Goal: Transaction & Acquisition: Subscribe to service/newsletter

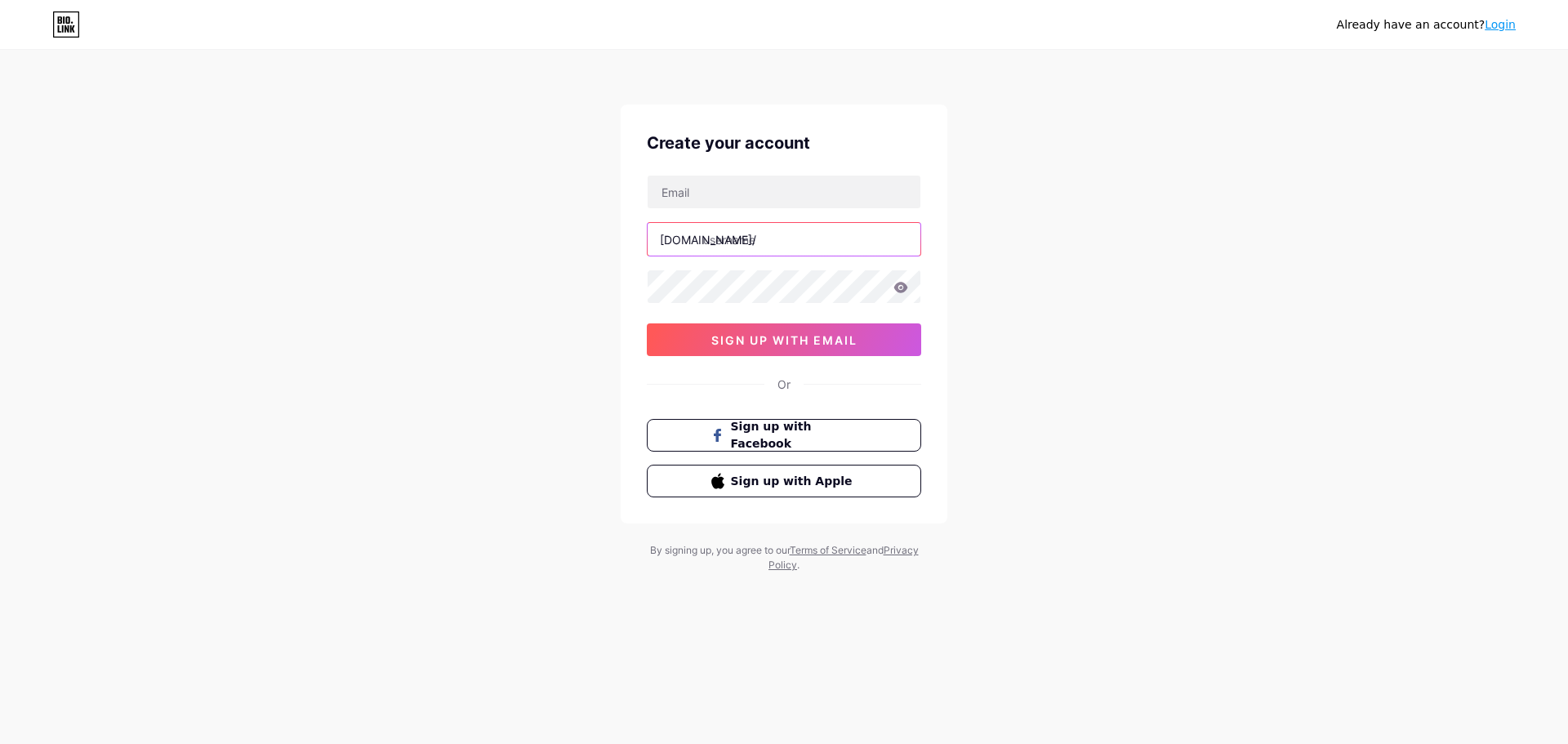
click at [770, 253] on input "text" at bounding box center [784, 239] width 273 height 33
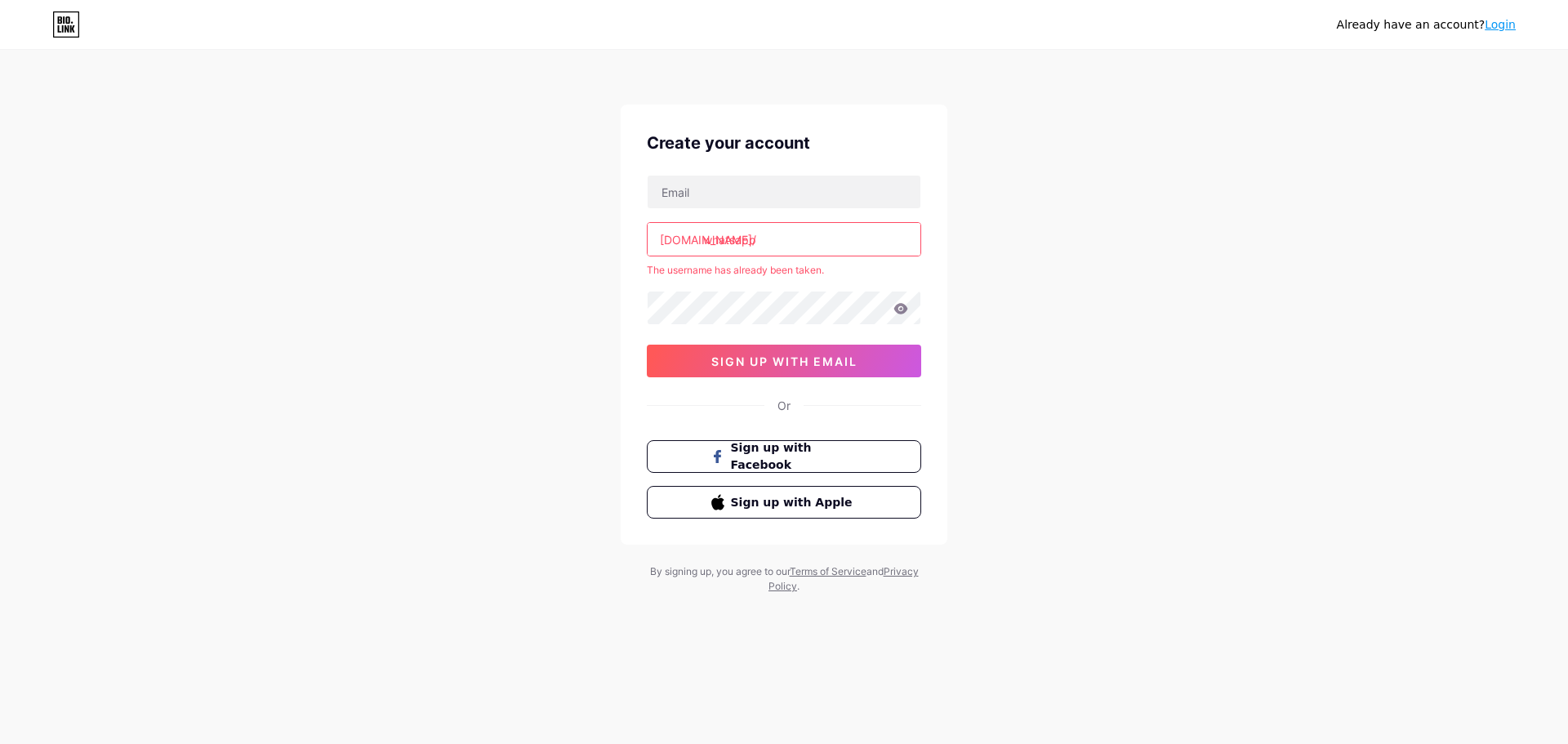
click at [729, 243] on input "whatsapp" at bounding box center [784, 239] width 273 height 33
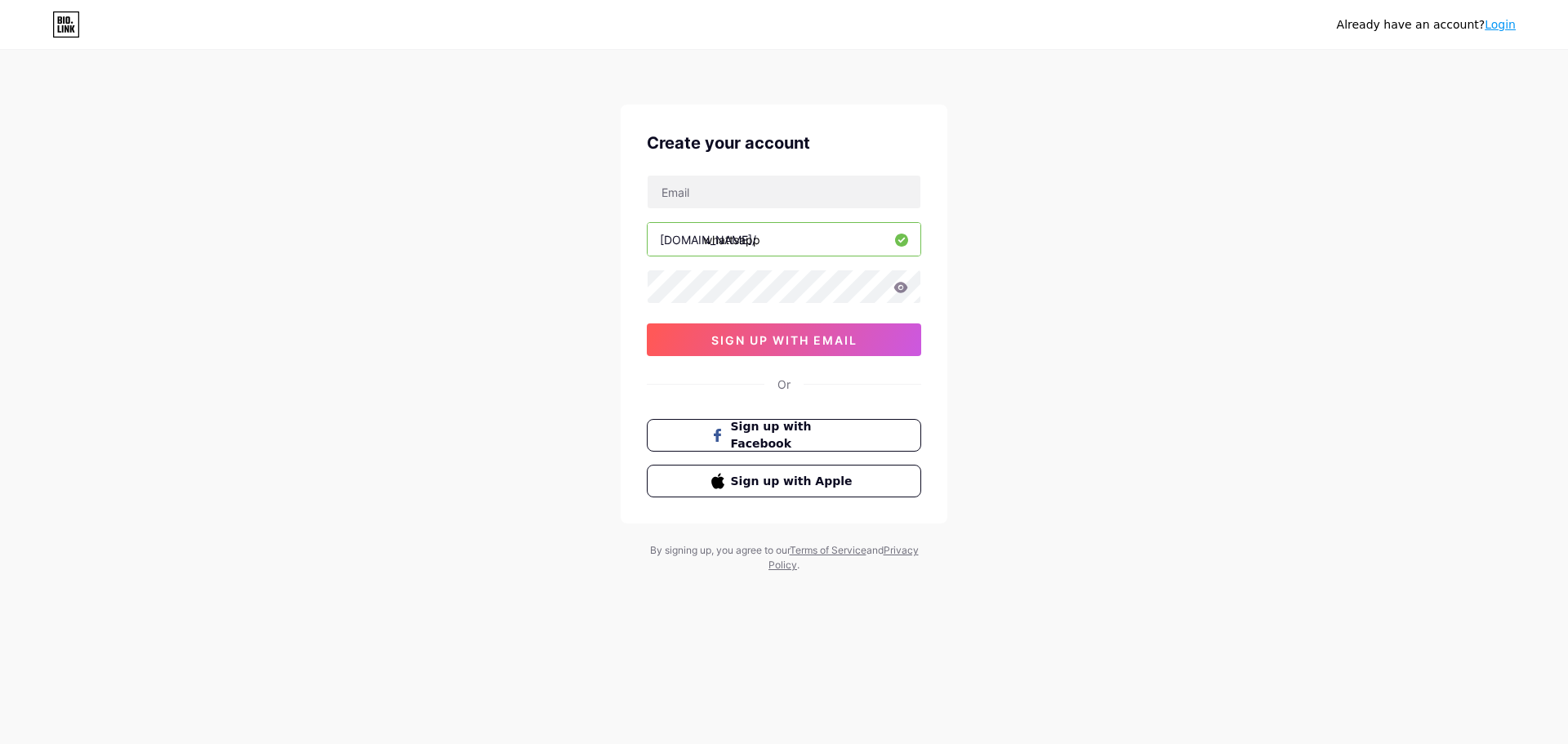
type input "whattsapp"
click at [831, 346] on span "sign up with email" at bounding box center [785, 340] width 146 height 14
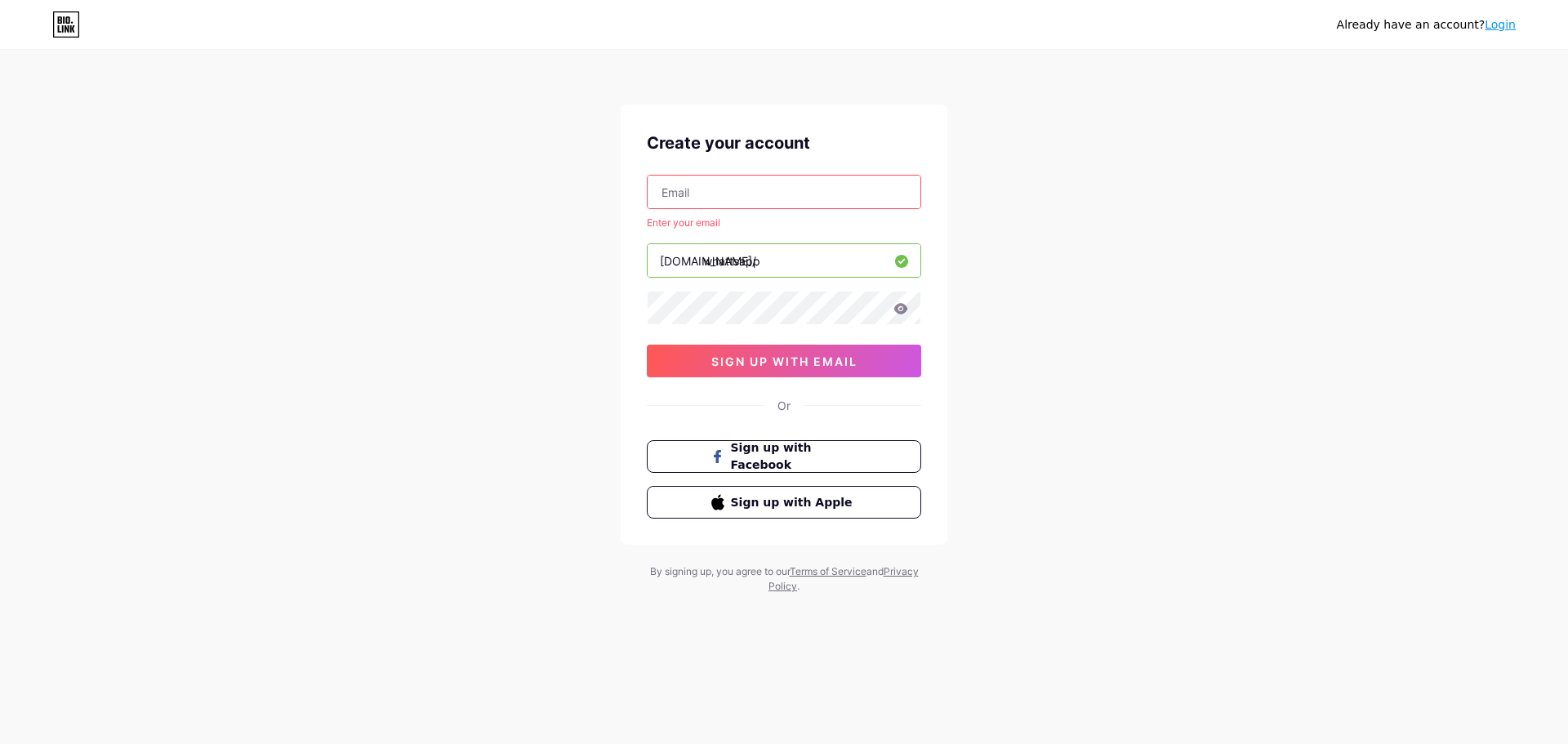
click at [741, 204] on input "text" at bounding box center [784, 191] width 273 height 33
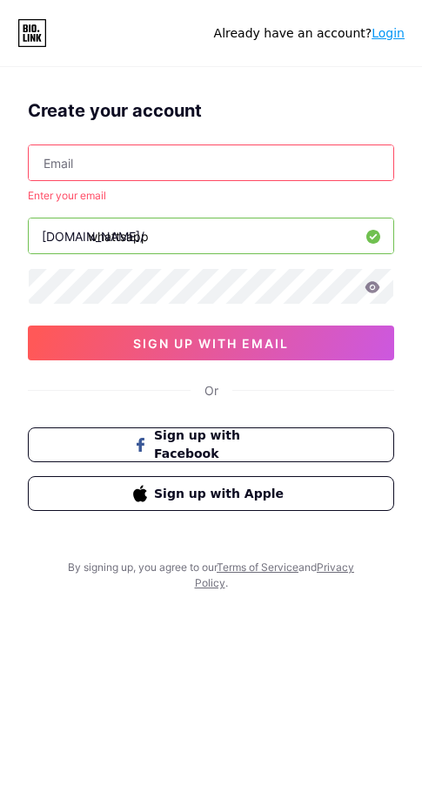
click at [73, 150] on input "text" at bounding box center [211, 162] width 365 height 35
paste input "[EMAIL_ADDRESS][DOMAIN_NAME]"
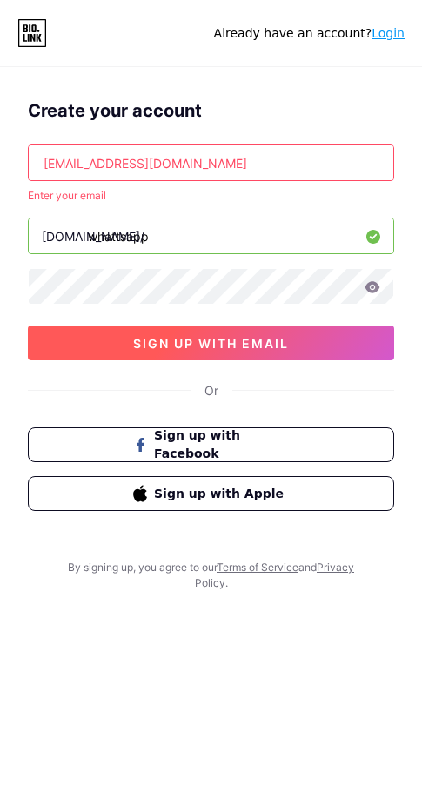
type input "[EMAIL_ADDRESS][DOMAIN_NAME]"
click at [286, 338] on span "sign up with email" at bounding box center [211, 343] width 156 height 15
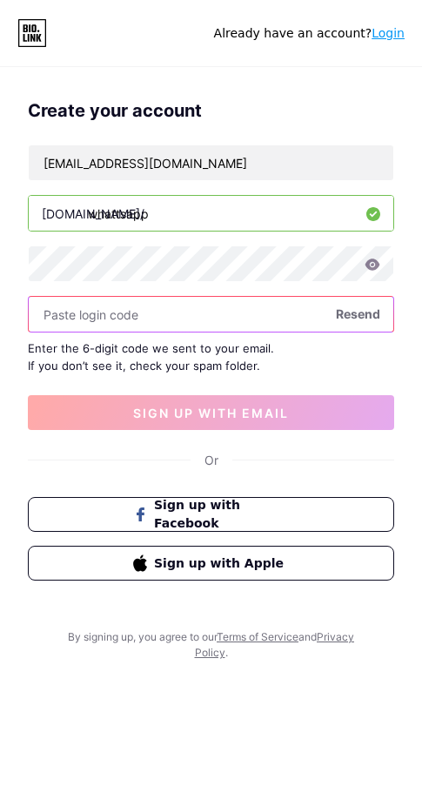
drag, startPoint x: 142, startPoint y: 315, endPoint x: 145, endPoint y: 324, distance: 9.1
click at [142, 315] on input "text" at bounding box center [211, 314] width 365 height 35
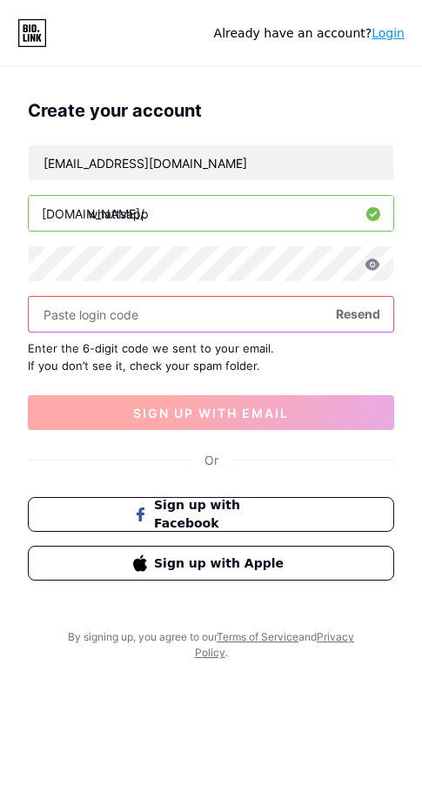
paste input "194156"
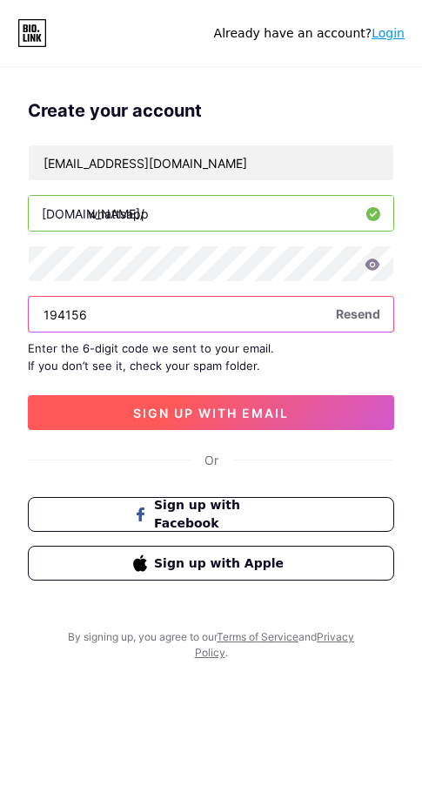
type input "194156"
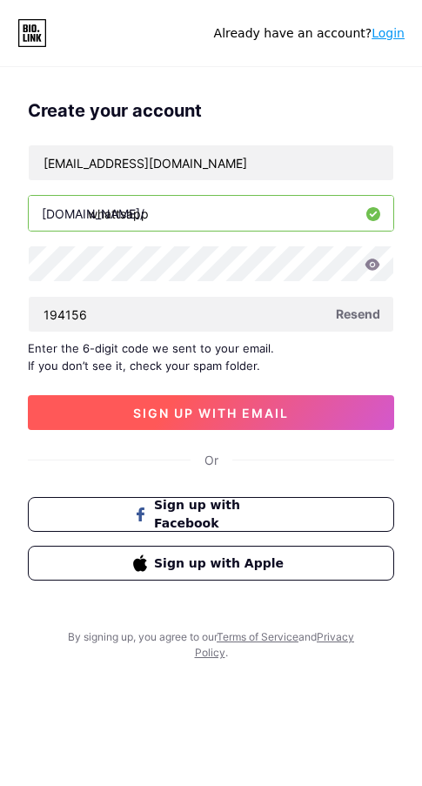
click at [188, 422] on button "sign up with email" at bounding box center [211, 412] width 367 height 35
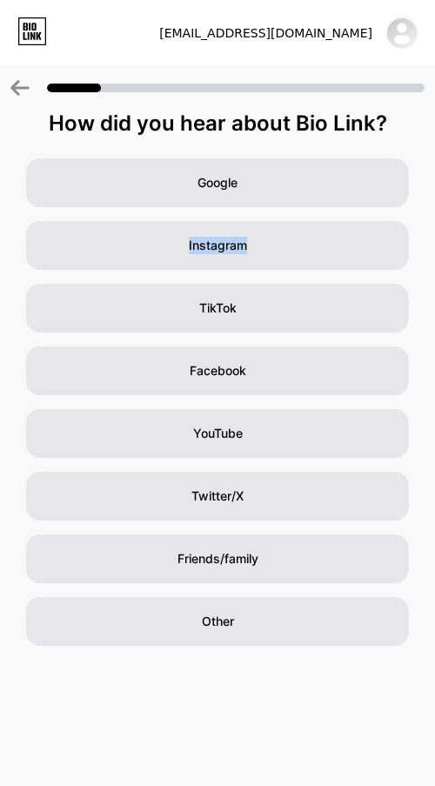
click at [273, 217] on div "Google Instagram TikTok Facebook YouTube Twitter/X Friends/family Other" at bounding box center [217, 402] width 435 height 488
click at [333, 664] on div "[EMAIL_ADDRESS][DOMAIN_NAME] Logout Link Copied How did you hear about Bio Link…" at bounding box center [217, 393] width 435 height 786
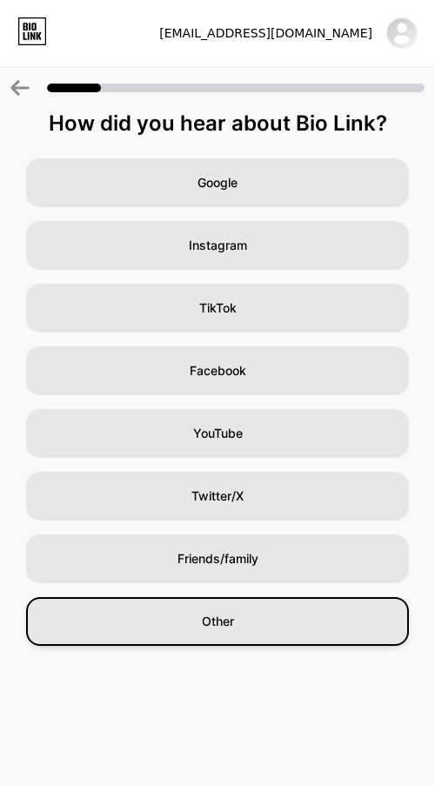
click at [257, 603] on div "Other" at bounding box center [217, 621] width 383 height 49
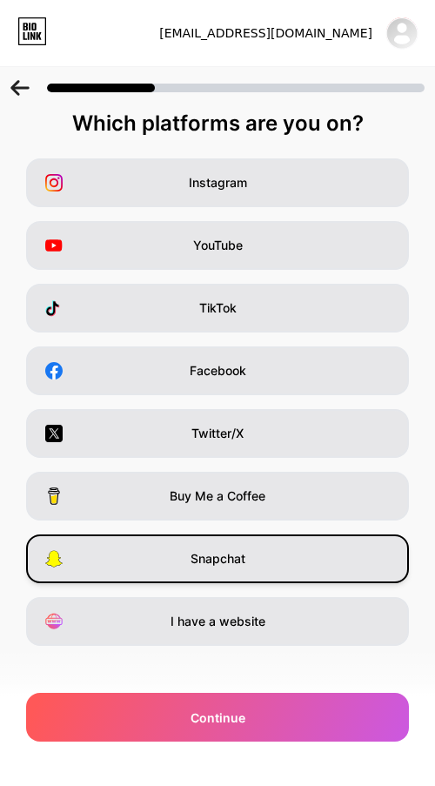
click at [283, 570] on div "Snapchat" at bounding box center [217, 559] width 383 height 49
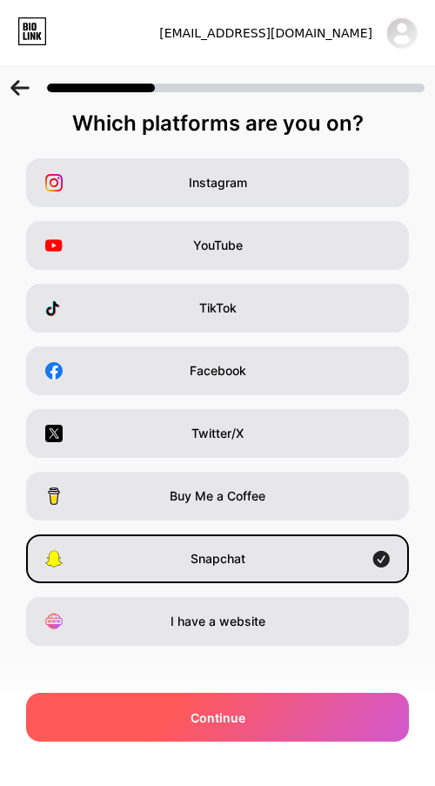
click at [268, 702] on div "Continue" at bounding box center [217, 717] width 383 height 49
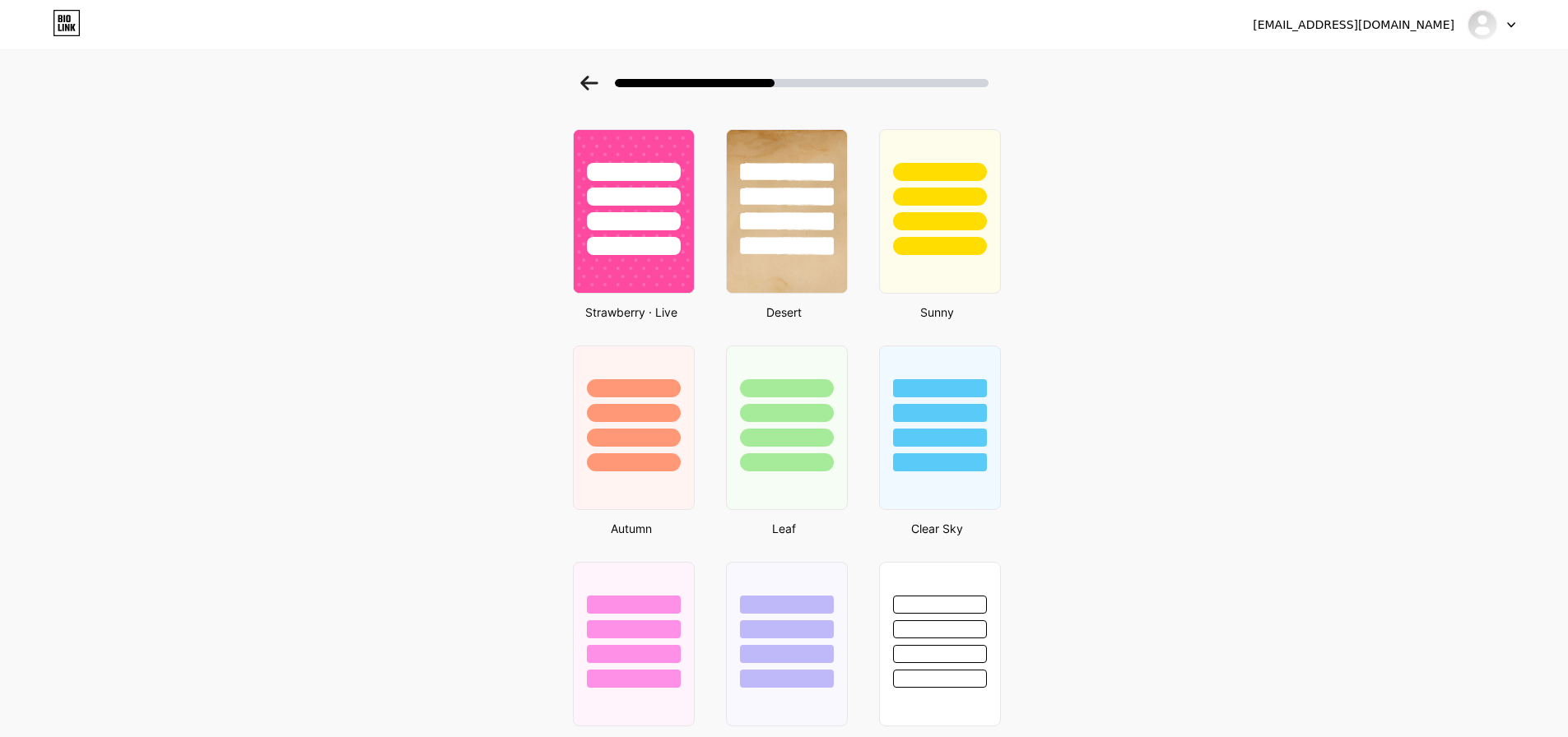
scroll to position [987, 0]
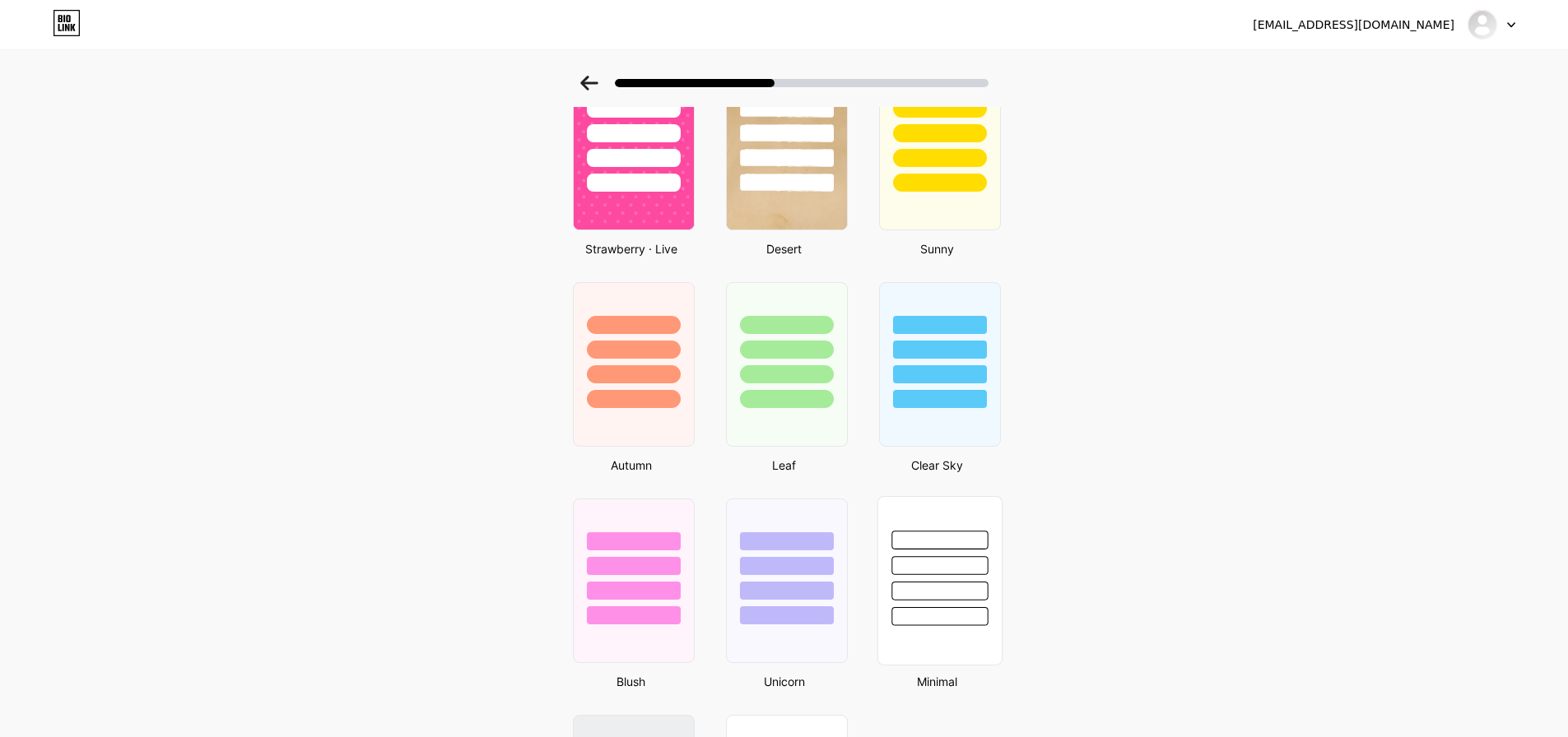
click at [959, 554] on div at bounding box center [939, 561] width 124 height 129
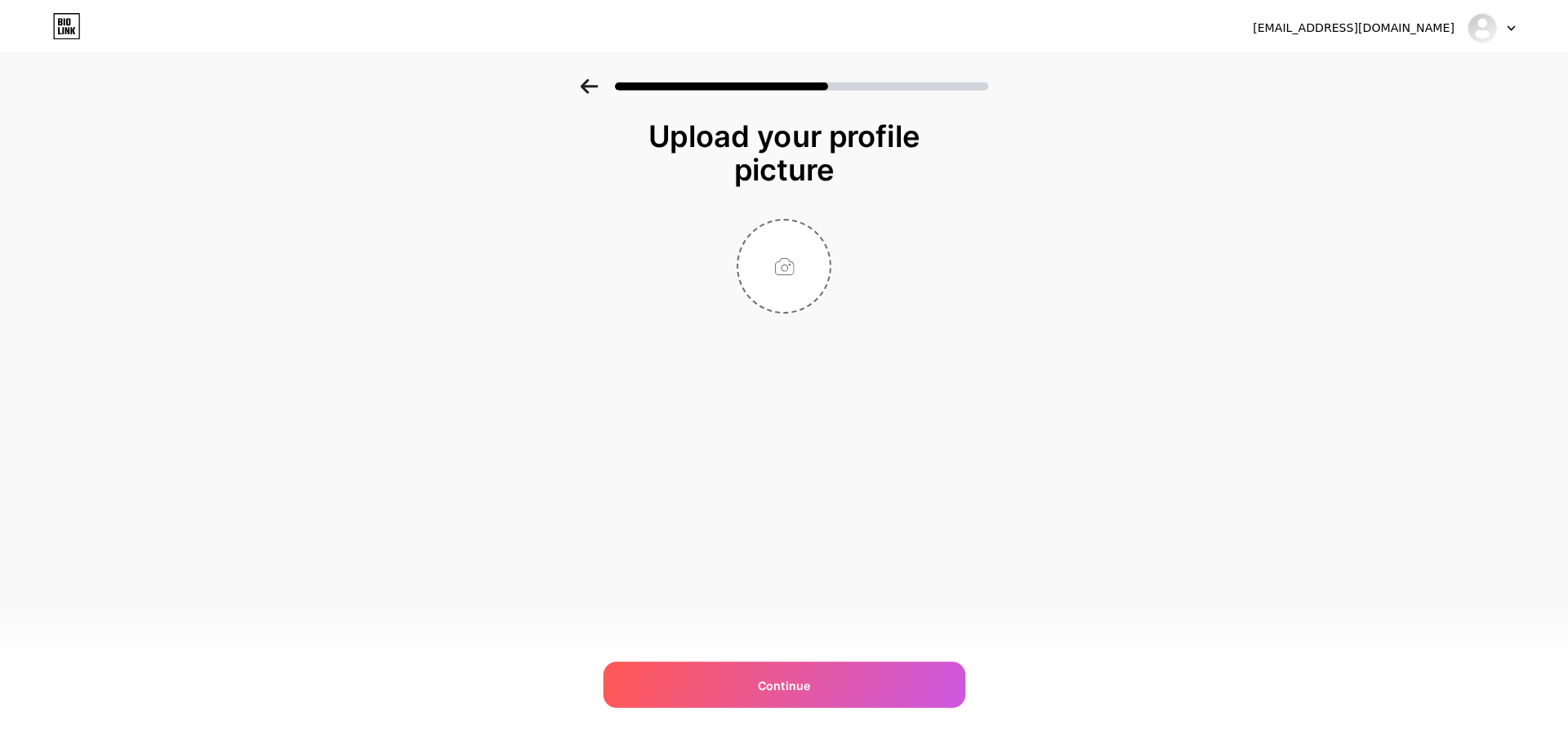
scroll to position [0, 0]
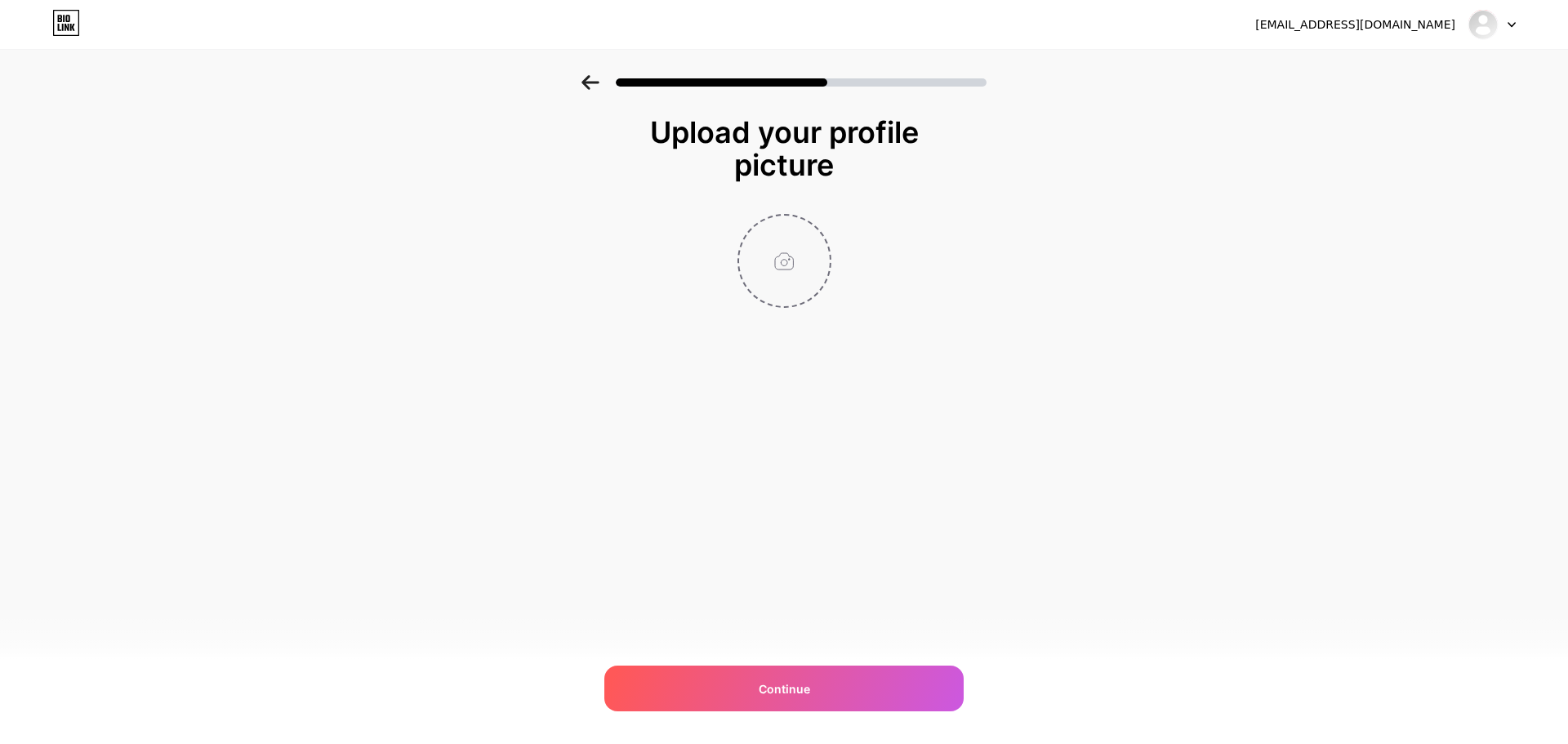
click at [780, 293] on input "file" at bounding box center [784, 261] width 91 height 91
type input "C:\fakepath\G0_iXkFaEAIKJxq.jpeg"
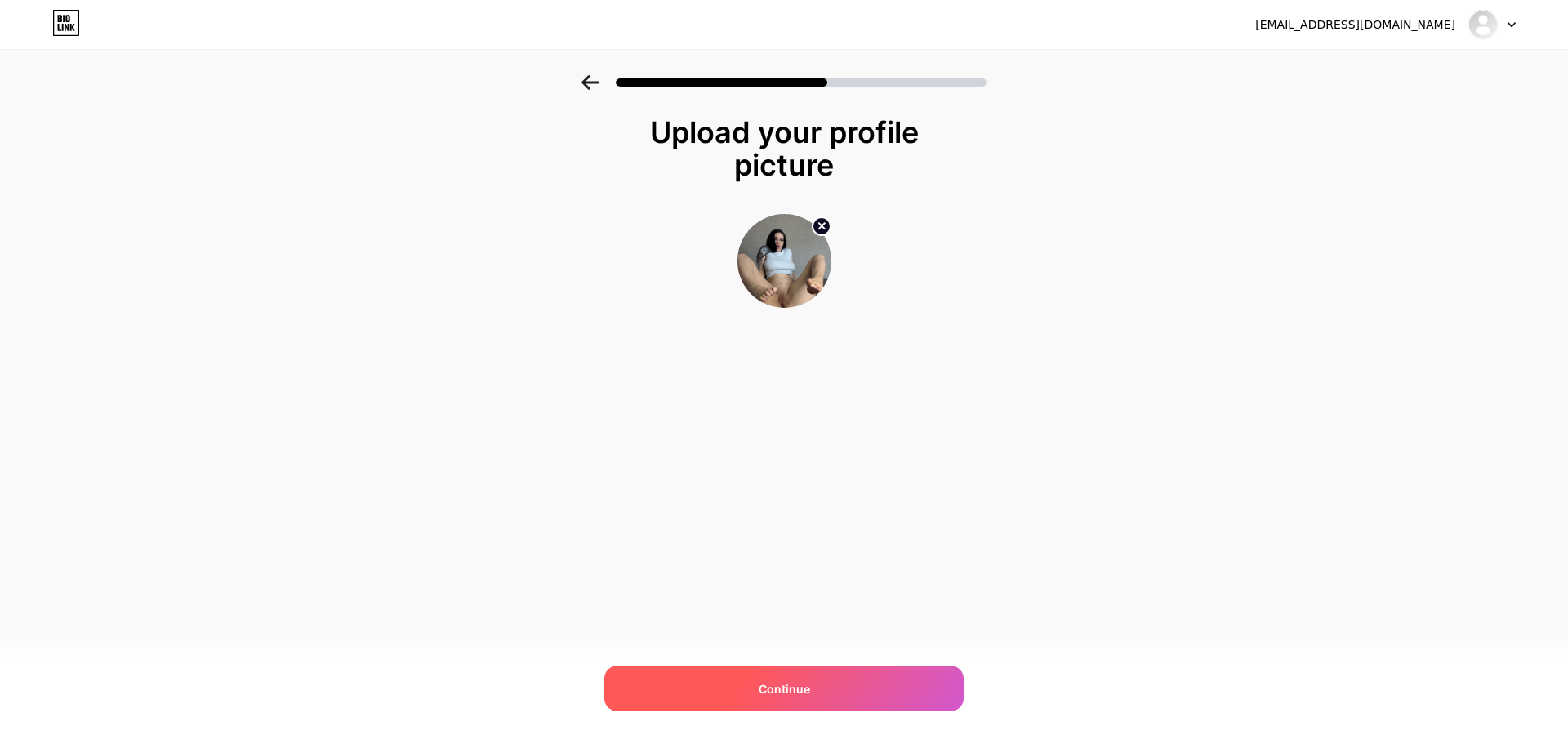
click at [761, 676] on div "Continue" at bounding box center [783, 689] width 359 height 46
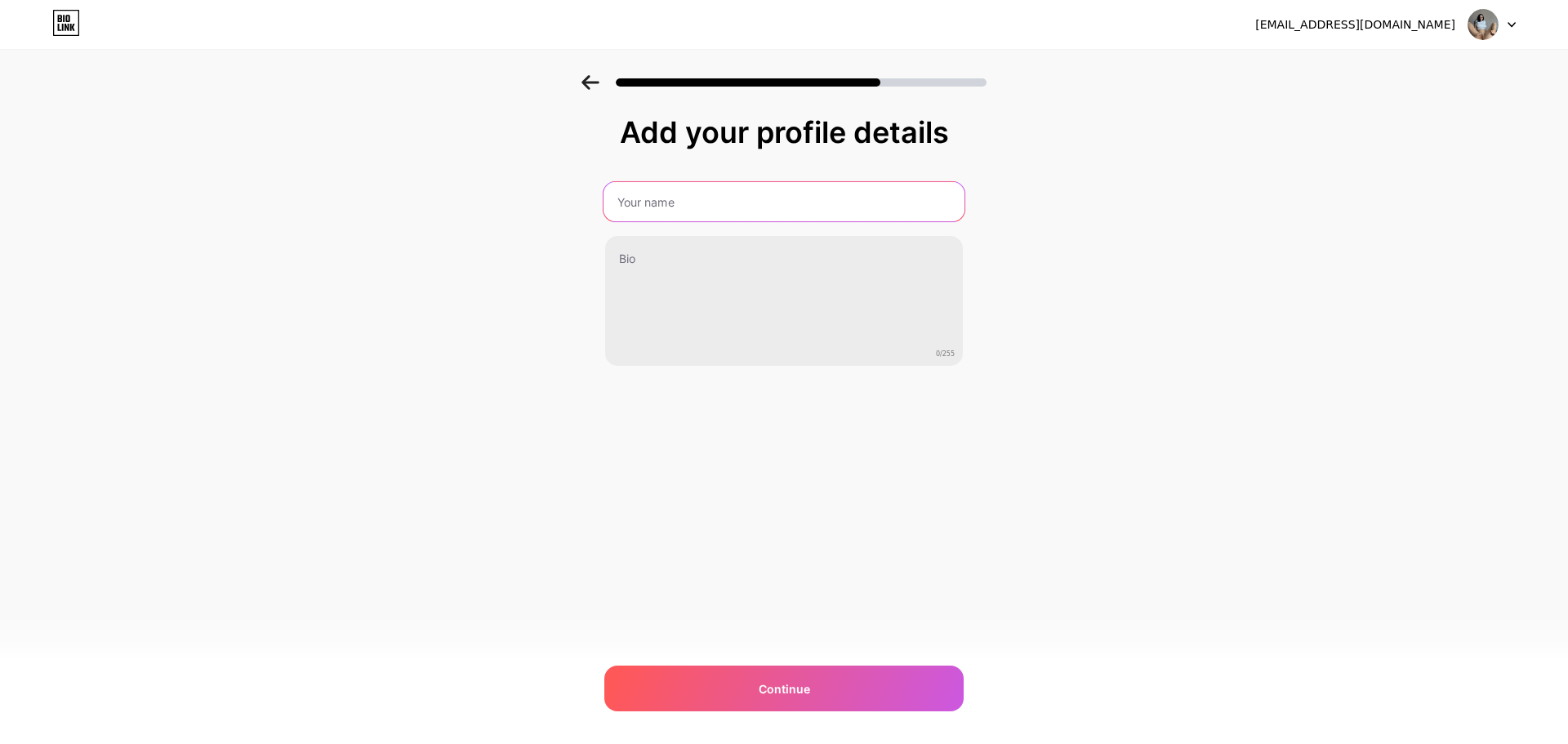
click at [692, 194] on input "text" at bounding box center [784, 202] width 361 height 39
type input "W"
type input "PERSONAL PAGE"
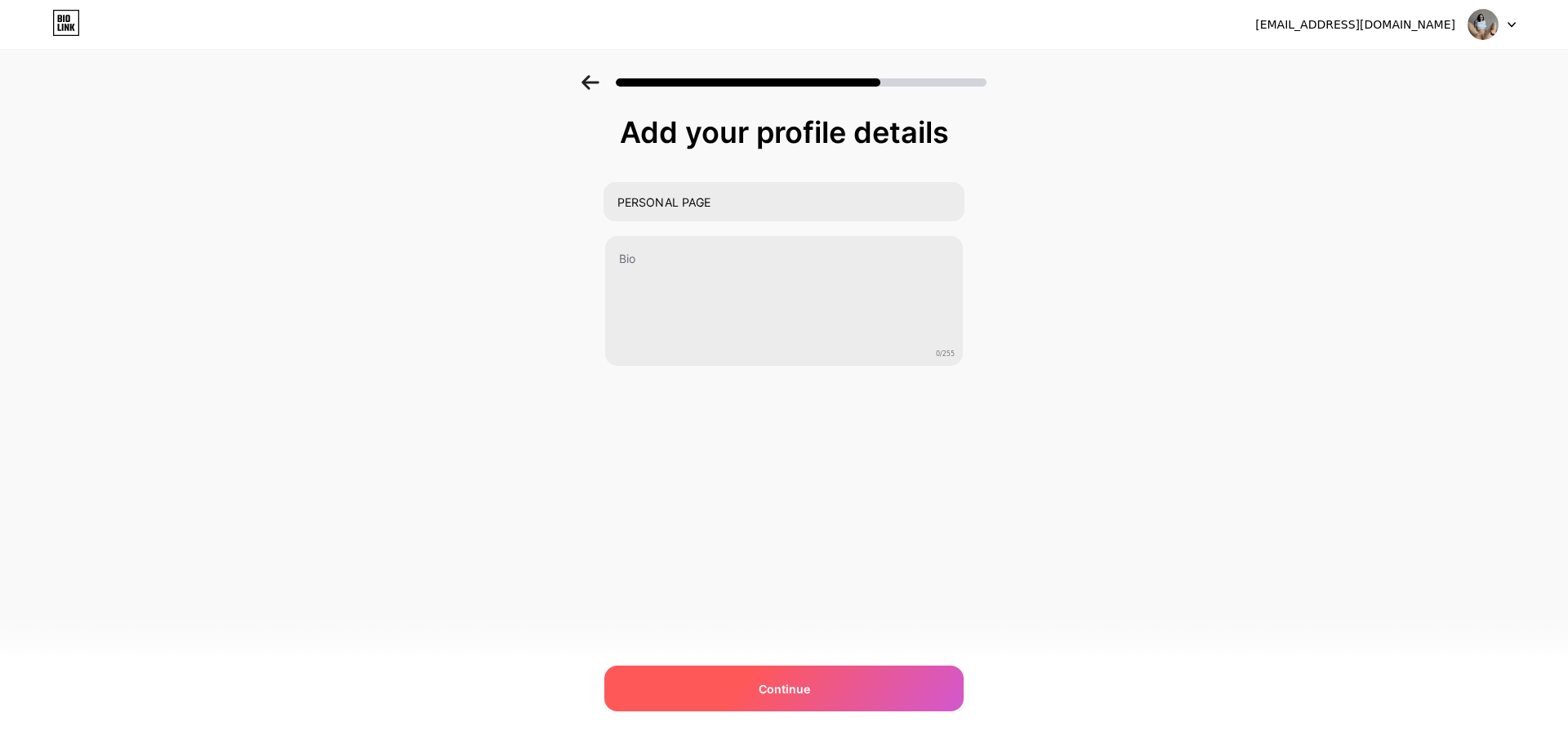
click at [729, 683] on div "Continue" at bounding box center [783, 689] width 359 height 46
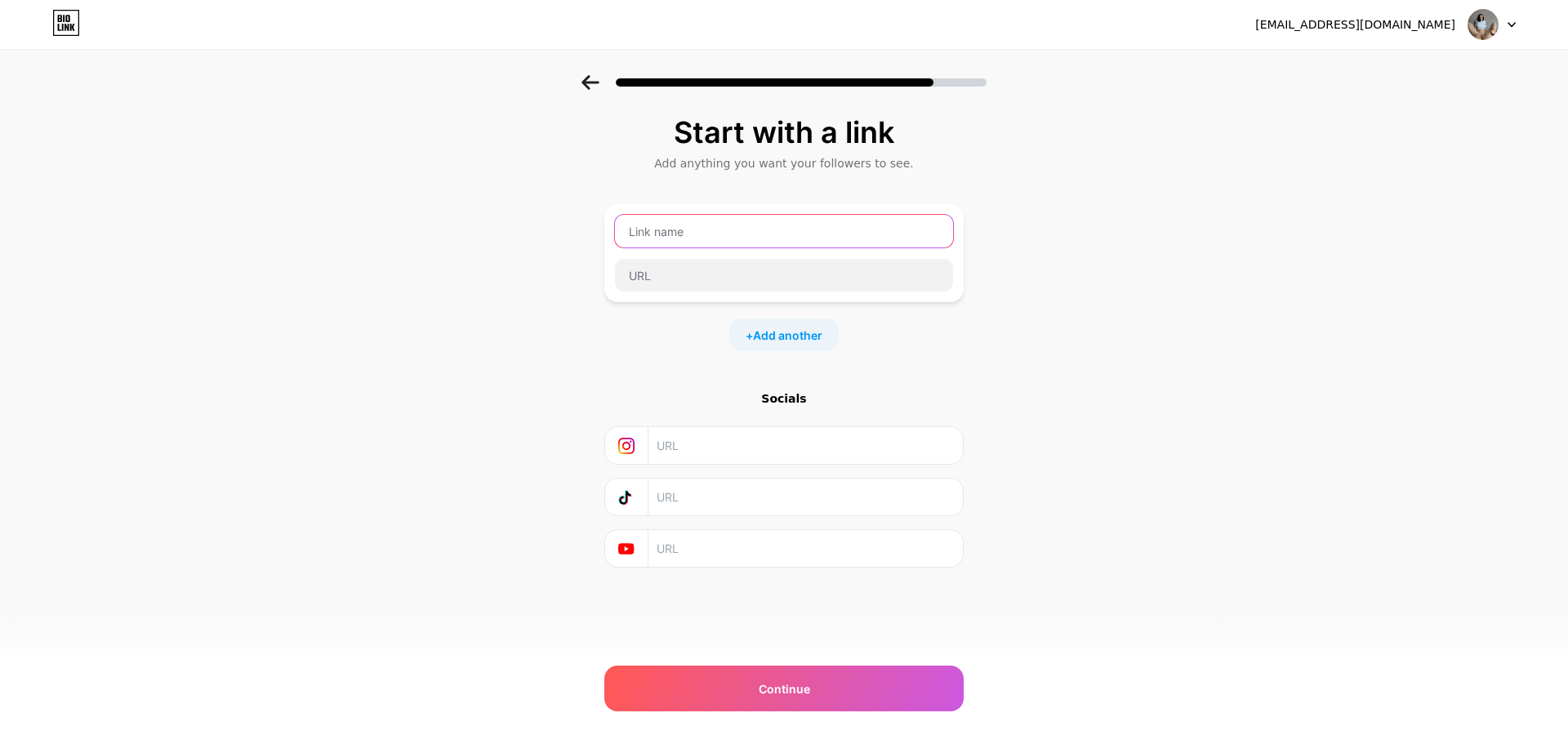
click at [724, 244] on input "text" at bounding box center [784, 231] width 339 height 33
type input "W"
type input "WhatssApp"
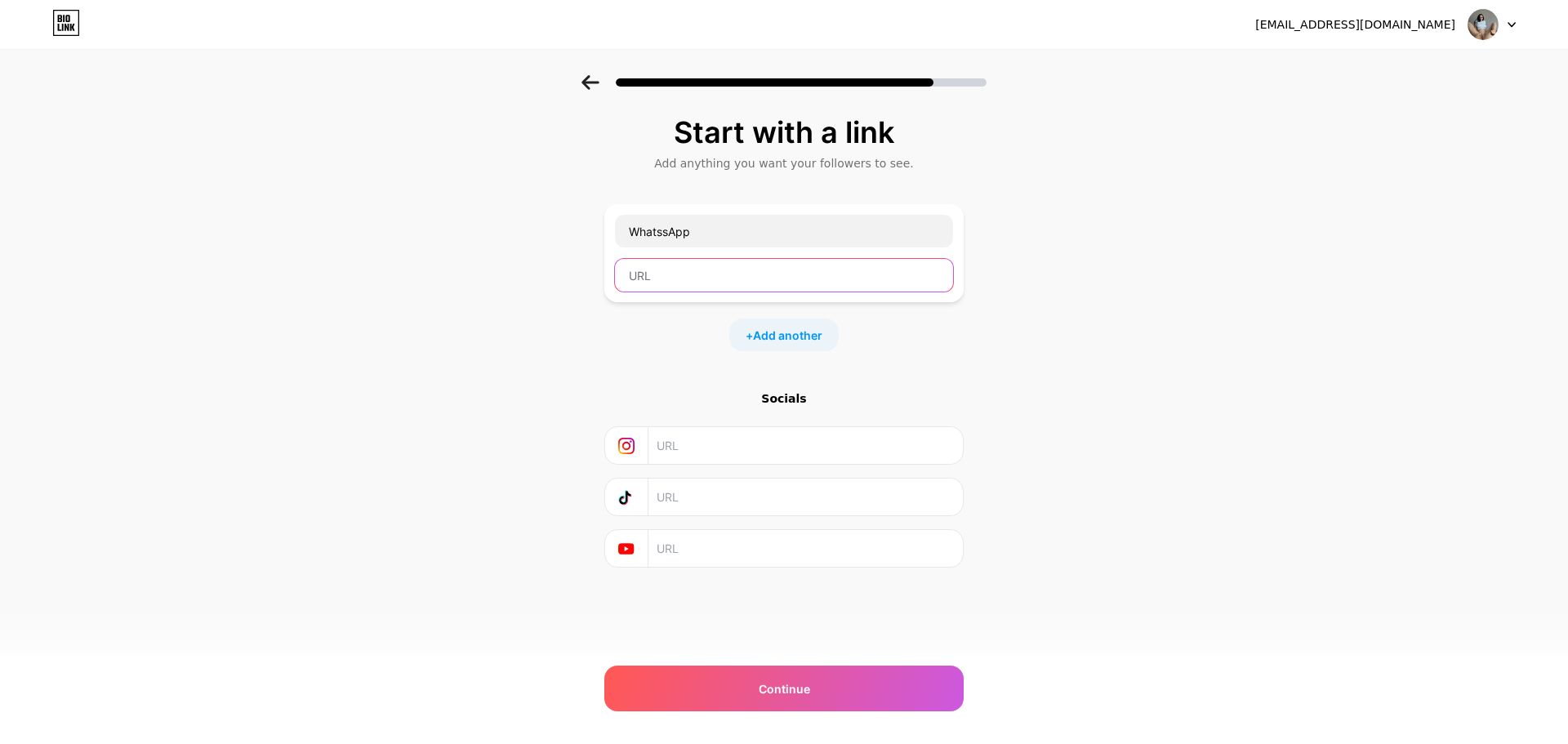
click at [655, 288] on input "text" at bounding box center [784, 275] width 339 height 33
paste input "[URL][DOMAIN_NAME]"
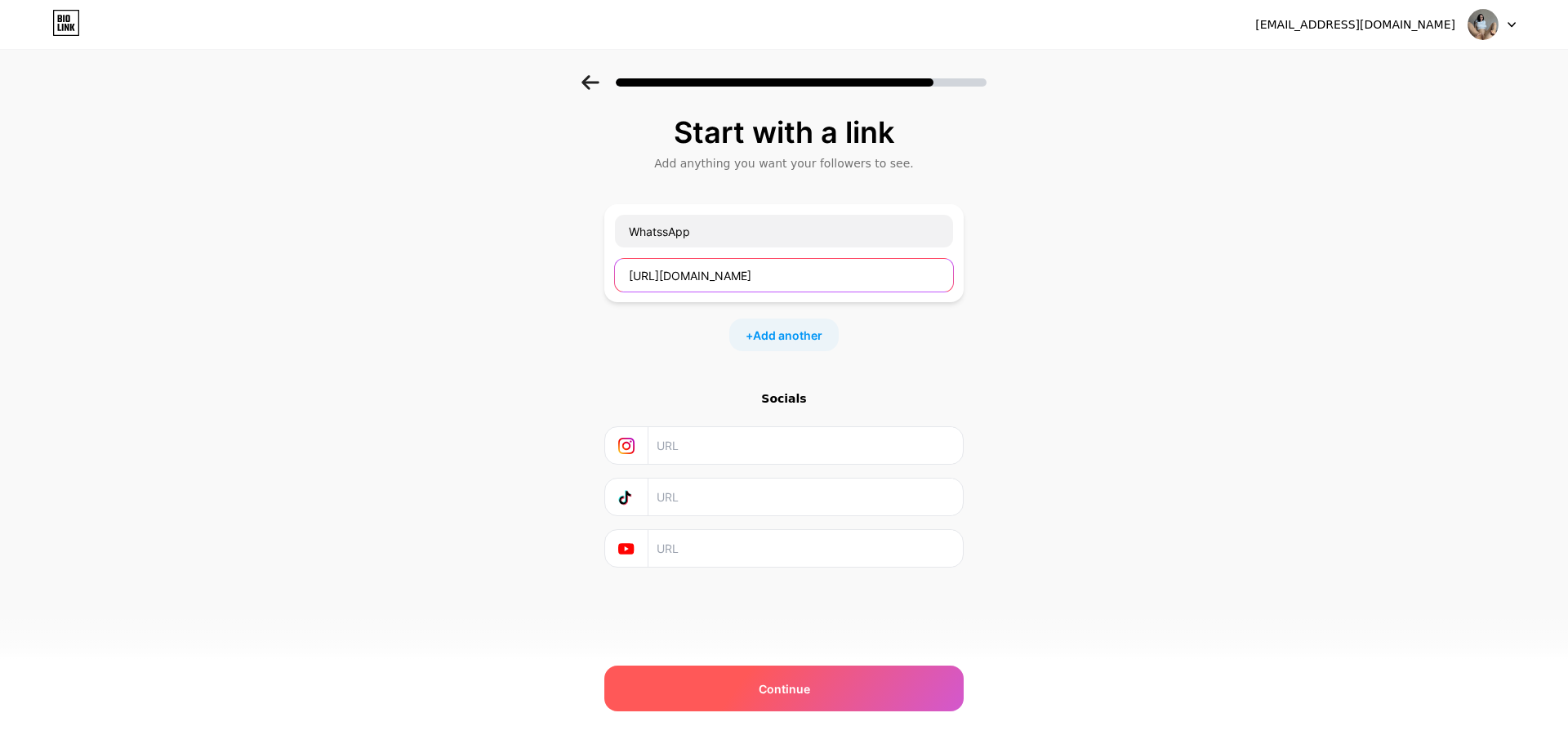
type input "[URL][DOMAIN_NAME]"
click at [781, 695] on span "Continue" at bounding box center [784, 689] width 52 height 17
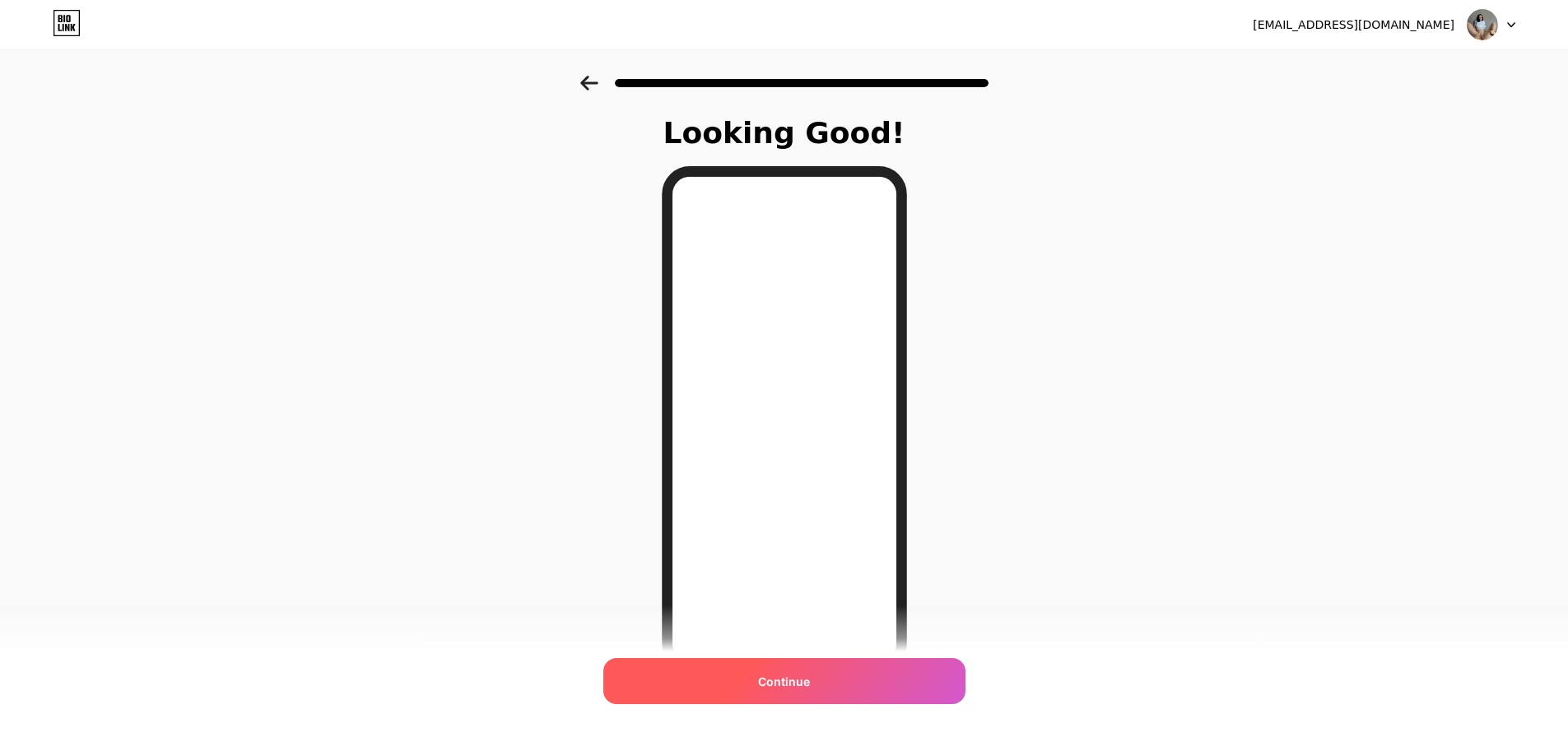
click at [788, 696] on div "Continue" at bounding box center [784, 681] width 362 height 46
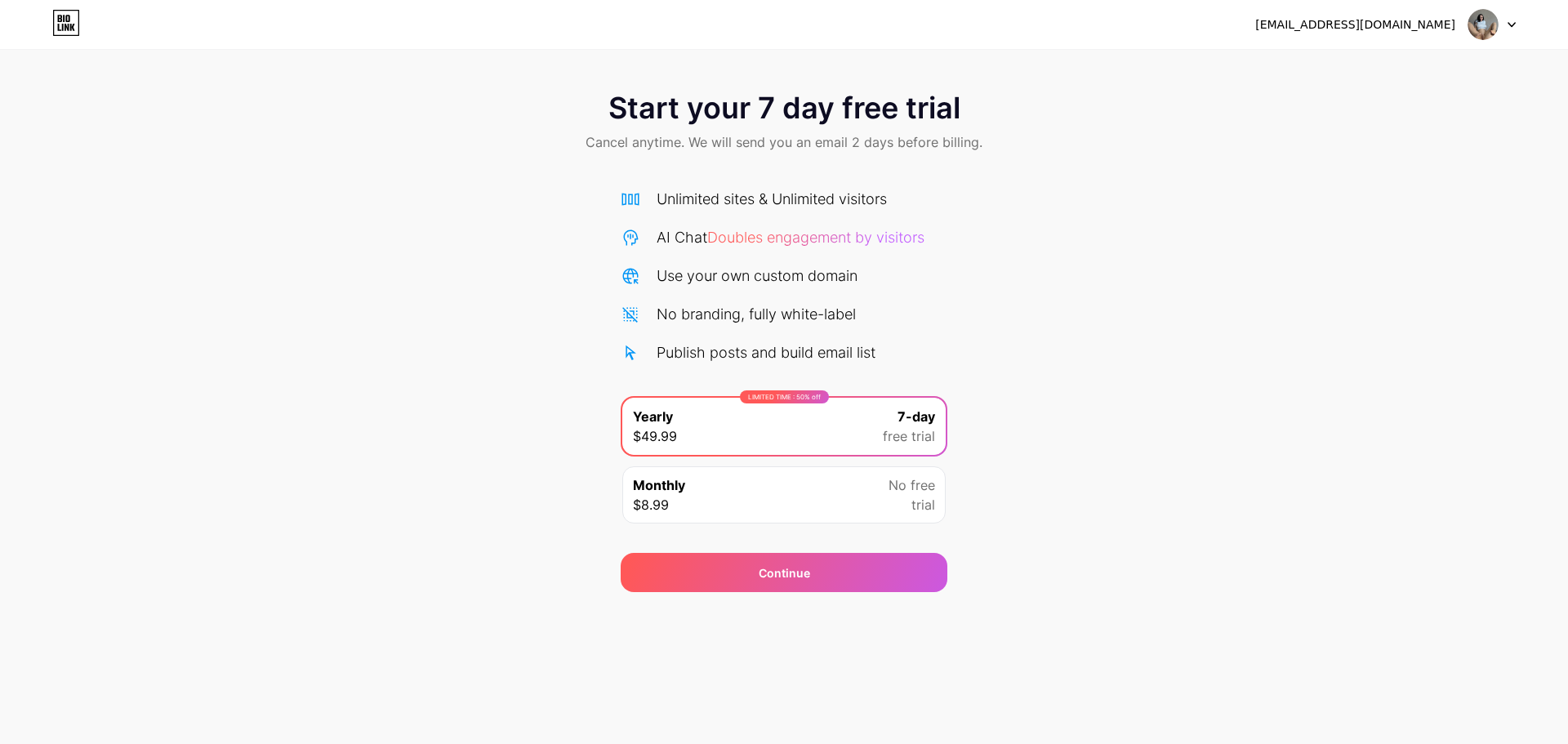
click at [813, 498] on div "Monthly $8.99 No free trial" at bounding box center [784, 494] width 324 height 57
drag, startPoint x: 816, startPoint y: 433, endPoint x: 800, endPoint y: 502, distance: 70.8
click at [816, 433] on div "LIMITED TIME : 50% off Yearly $49.99 7-day free trial" at bounding box center [784, 426] width 324 height 57
click at [699, 567] on div "Continue" at bounding box center [784, 573] width 326 height 39
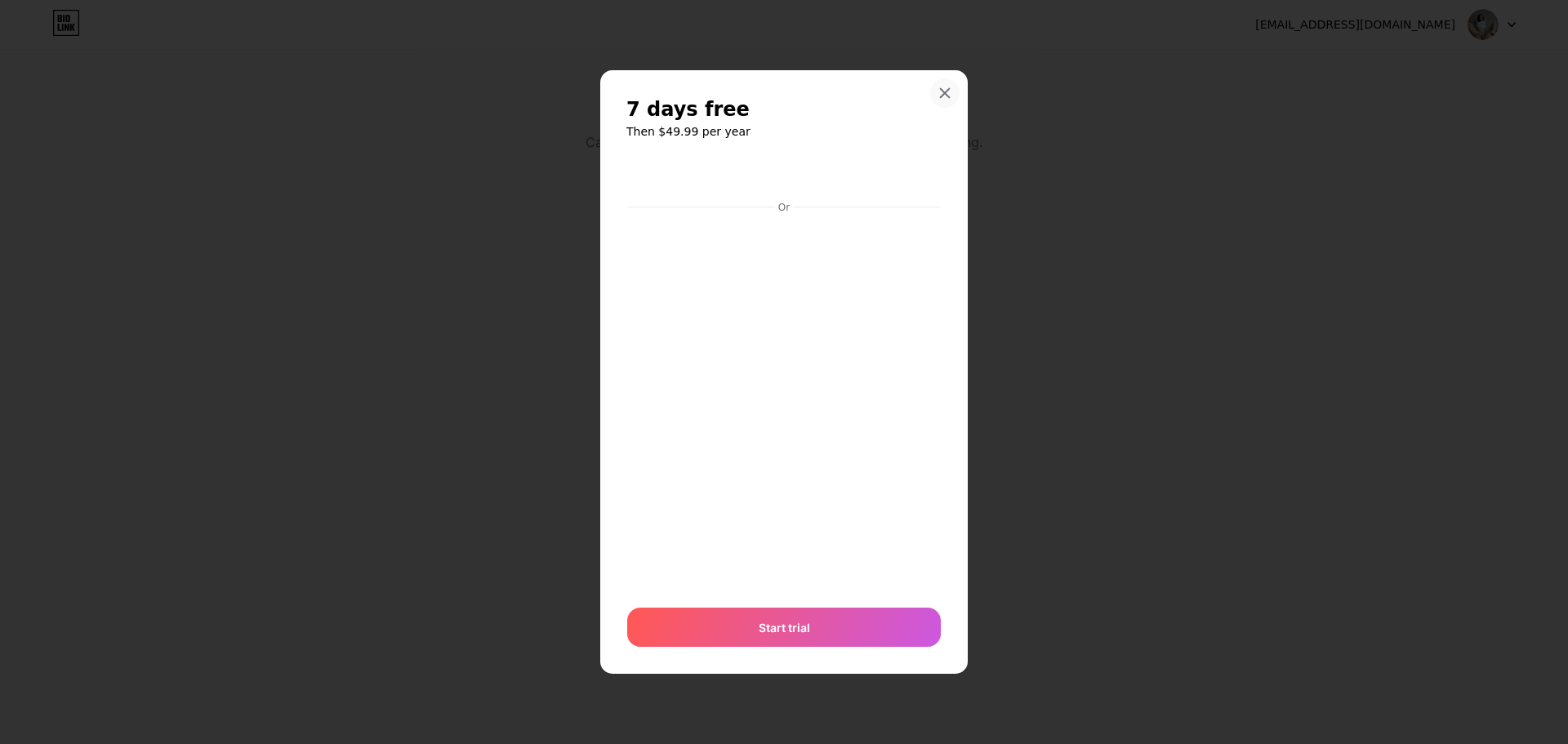
click at [939, 92] on icon at bounding box center [945, 93] width 13 height 13
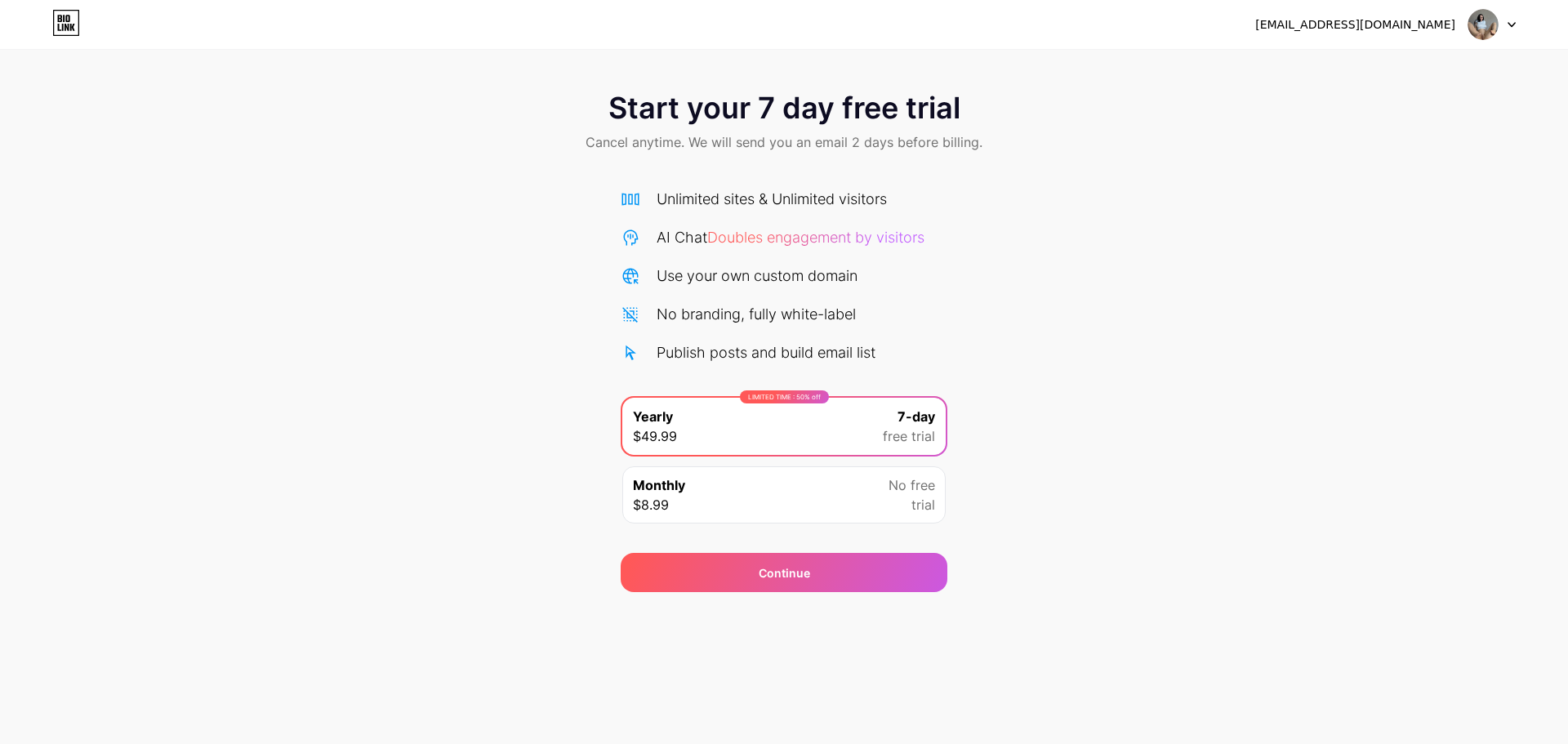
click at [802, 97] on span "Start your 7 day free trial" at bounding box center [784, 108] width 352 height 33
click at [802, 96] on span "Start your 7 day free trial" at bounding box center [784, 108] width 352 height 33
click at [1003, 219] on div "Start your 7 day free trial Cancel anytime. We will send you an email 2 days be…" at bounding box center [784, 333] width 1568 height 517
click at [41, 23] on div "[EMAIL_ADDRESS][DOMAIN_NAME] Logout" at bounding box center [784, 23] width 1568 height 29
click at [56, 23] on icon at bounding box center [67, 23] width 28 height 26
